Goal: Task Accomplishment & Management: Manage account settings

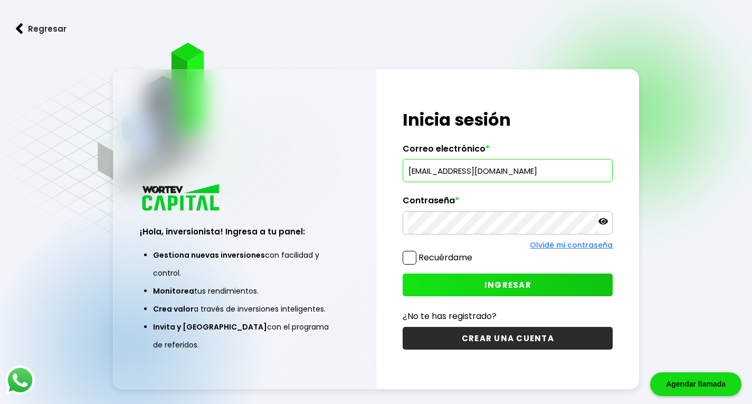
type input "[EMAIL_ADDRESS][DOMAIN_NAME]"
click at [603, 221] on icon at bounding box center [602, 221] width 9 height 6
click at [499, 279] on span "INGRESAR" at bounding box center [507, 284] width 47 height 11
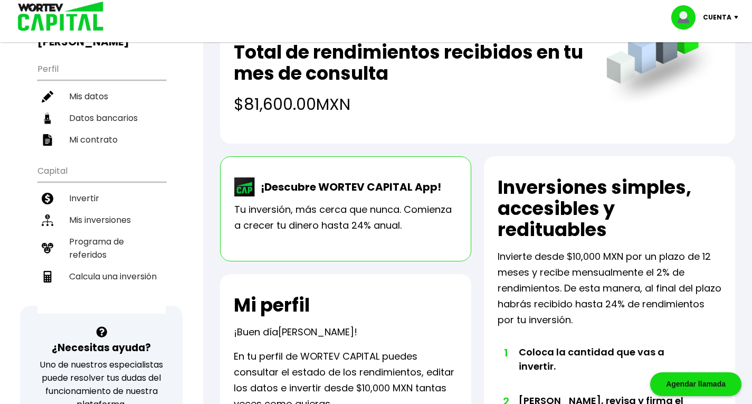
scroll to position [105, 0]
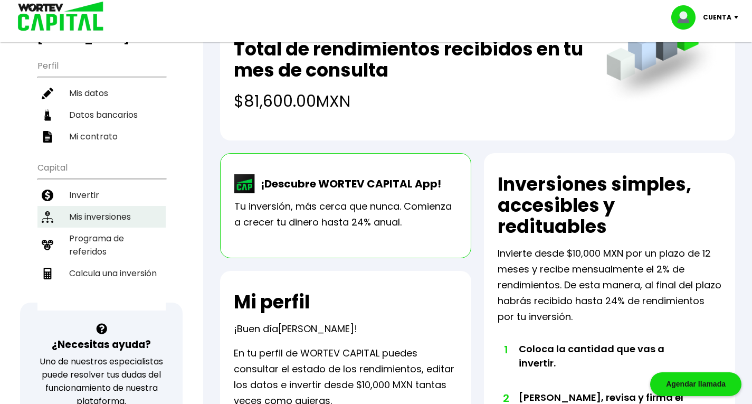
click at [94, 206] on li "Mis inversiones" at bounding box center [101, 217] width 128 height 22
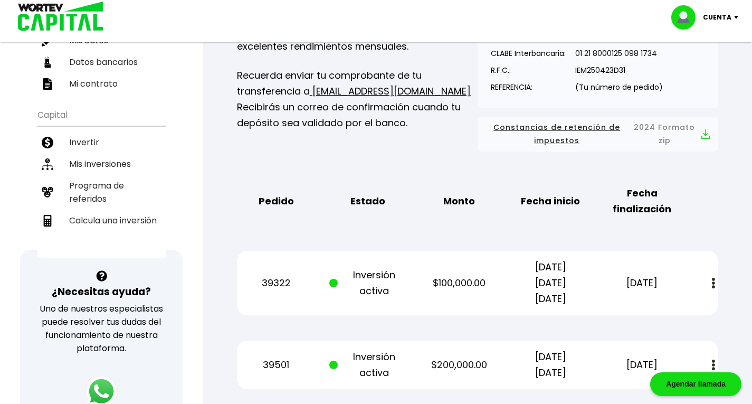
scroll to position [264, 0]
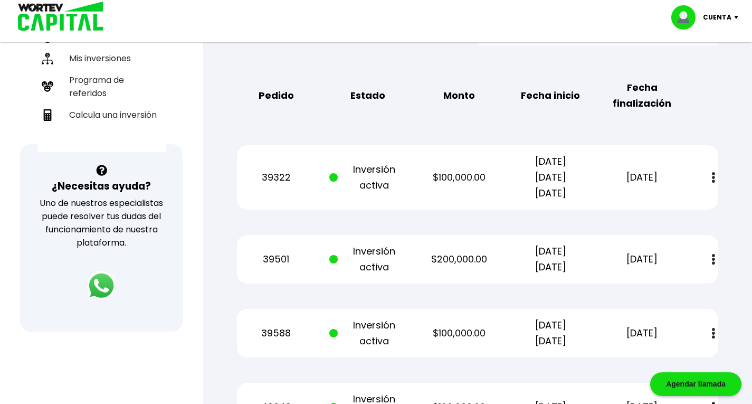
click at [715, 178] on button at bounding box center [713, 177] width 15 height 23
click at [700, 119] on div "Pedido Estado Monto Fecha inicio Fecha finalización" at bounding box center [477, 95] width 481 height 49
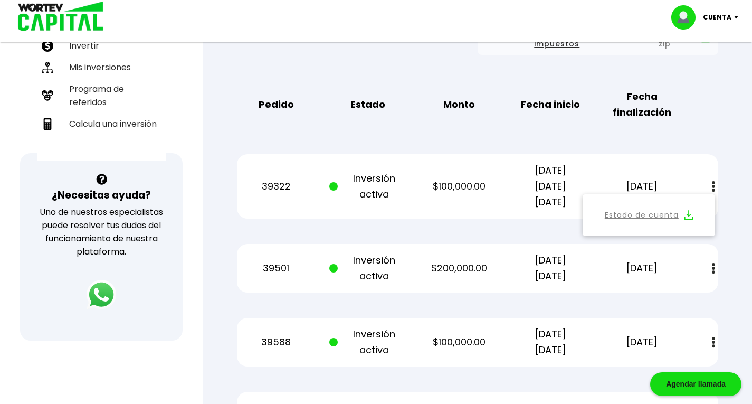
scroll to position [158, 0]
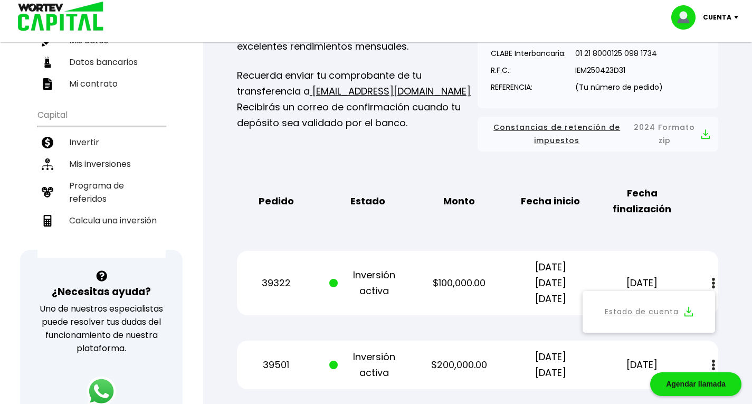
click at [644, 314] on link "Estado de cuenta" at bounding box center [641, 311] width 74 height 13
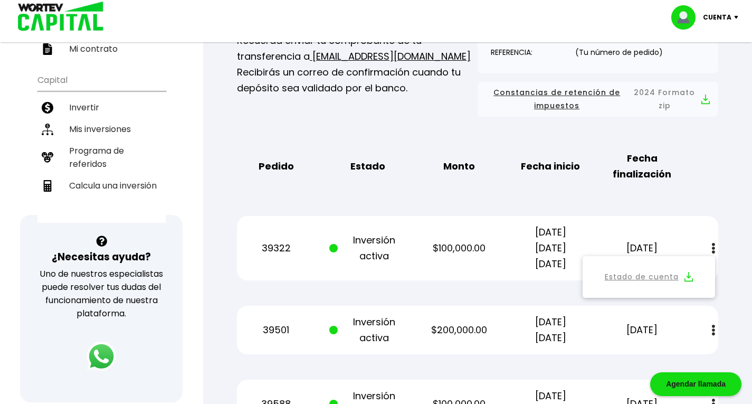
scroll to position [264, 0]
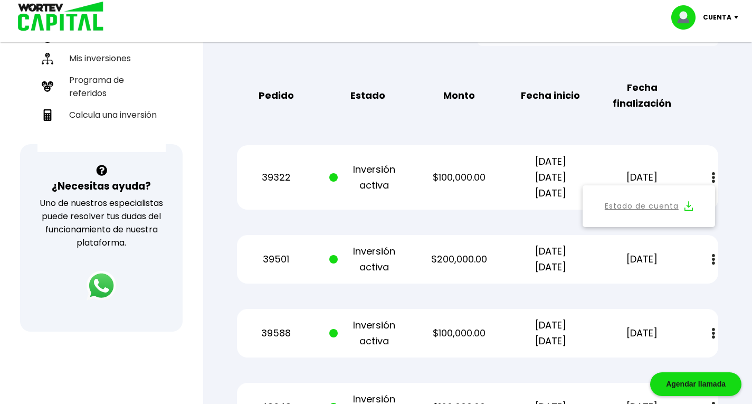
click at [714, 258] on img at bounding box center [713, 259] width 3 height 11
click at [659, 286] on link "Estado de cuenta" at bounding box center [641, 287] width 74 height 13
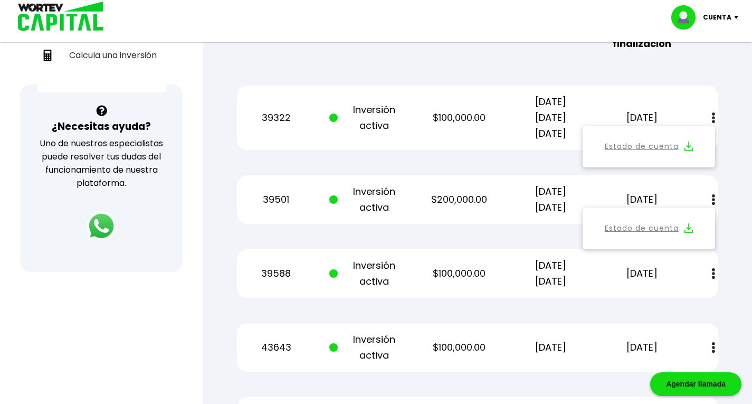
scroll to position [369, 0]
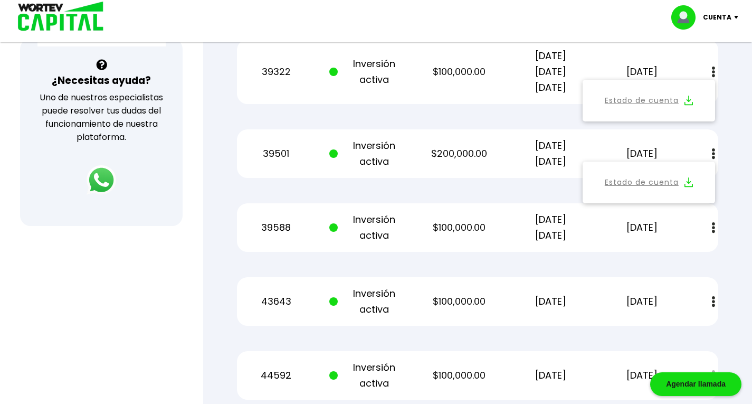
click at [713, 224] on img at bounding box center [713, 227] width 3 height 11
click at [631, 256] on link "Estado de cuenta" at bounding box center [641, 255] width 74 height 13
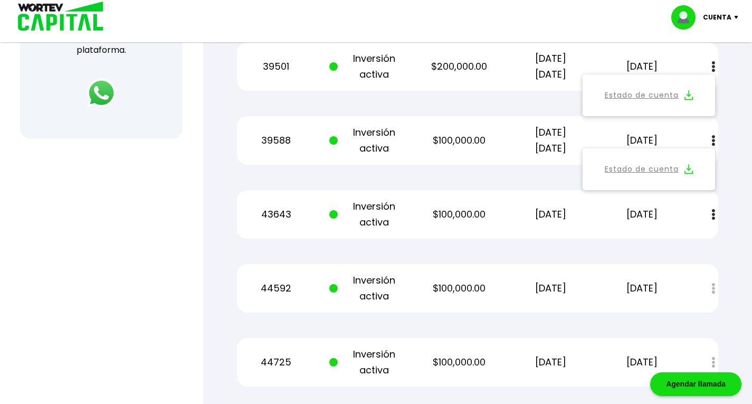
scroll to position [475, 0]
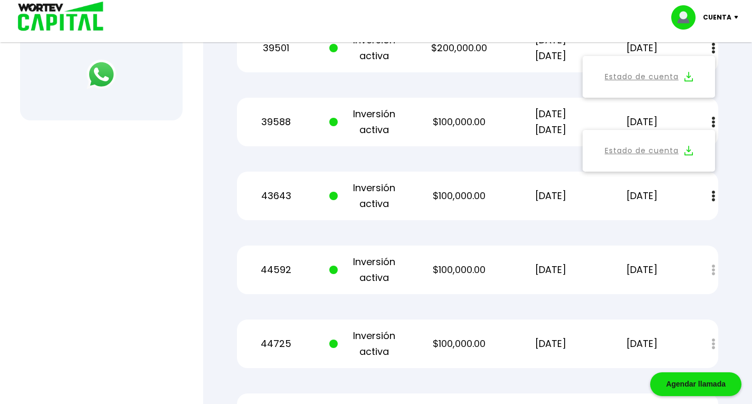
click at [713, 197] on img at bounding box center [713, 195] width 3 height 11
click at [645, 222] on link "Estado de cuenta" at bounding box center [641, 224] width 74 height 13
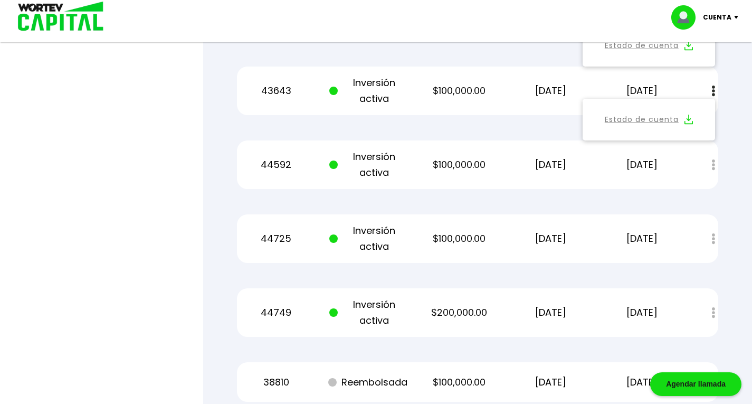
scroll to position [580, 0]
click at [714, 165] on div "Estado de cuenta" at bounding box center [706, 164] width 24 height 23
click at [712, 164] on div "Estado de cuenta" at bounding box center [706, 164] width 24 height 23
click at [683, 160] on div "44592 Inversión activa $100,000.00 [DATE] [DATE] Estado de cuenta" at bounding box center [477, 164] width 481 height 49
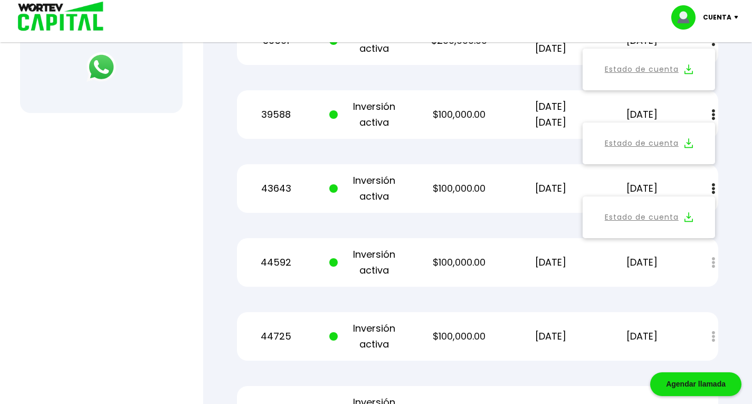
scroll to position [640, 0]
